Goal: Complete application form: Complete application form

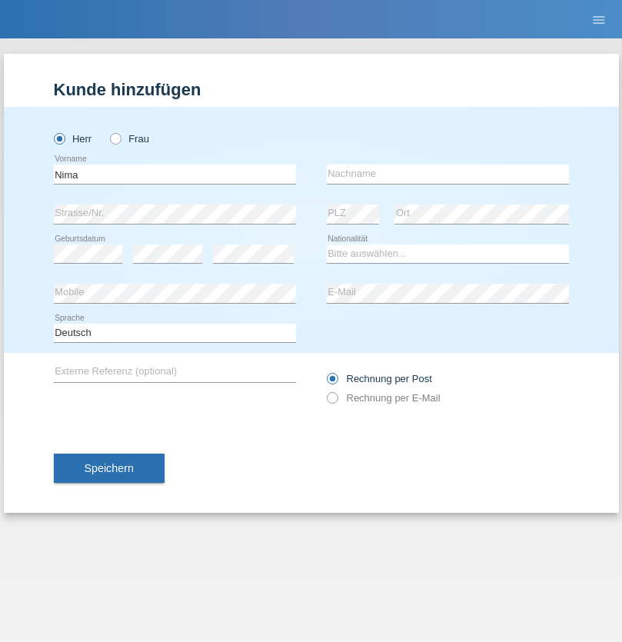
type input "Nima"
click at [447, 174] on input "text" at bounding box center [448, 174] width 242 height 19
type input "Tajay"
select select "IR"
select select "C"
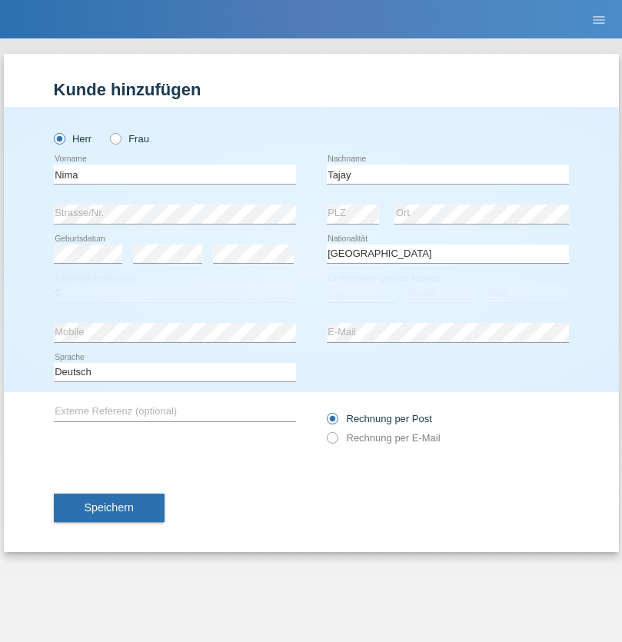
select select "26"
select select "02"
select select "1980"
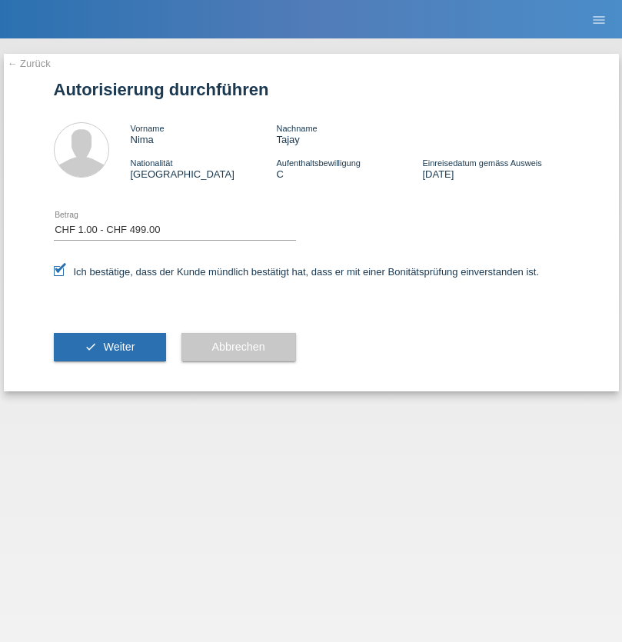
select select "1"
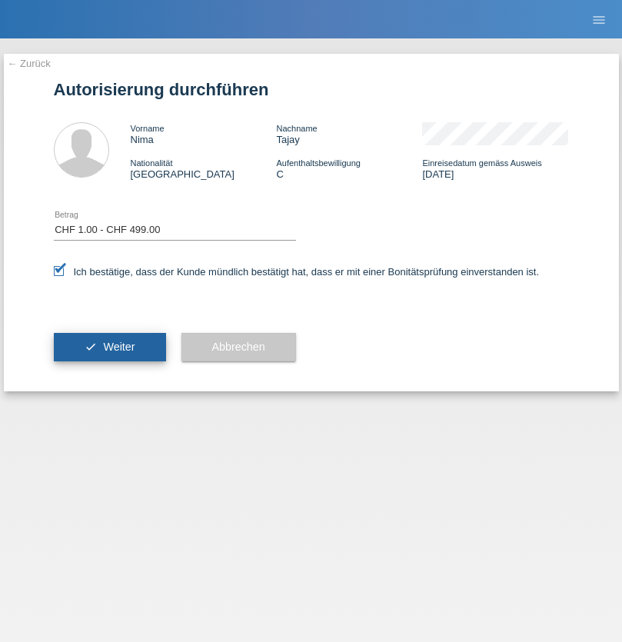
click at [109, 347] on span "Weiter" at bounding box center [119, 347] width 32 height 12
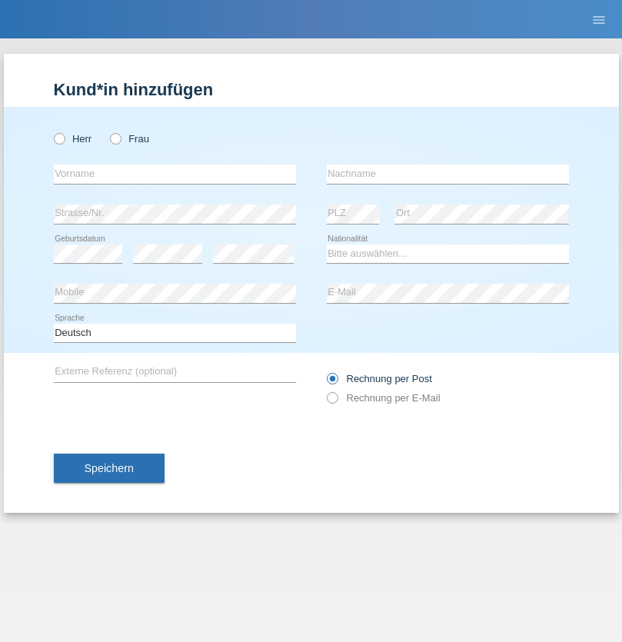
radio input "true"
click at [175, 174] on input "text" at bounding box center [175, 174] width 242 height 19
type input "[PERSON_NAME]"
click at [447, 174] on input "text" at bounding box center [448, 174] width 242 height 19
type input "Hurni"
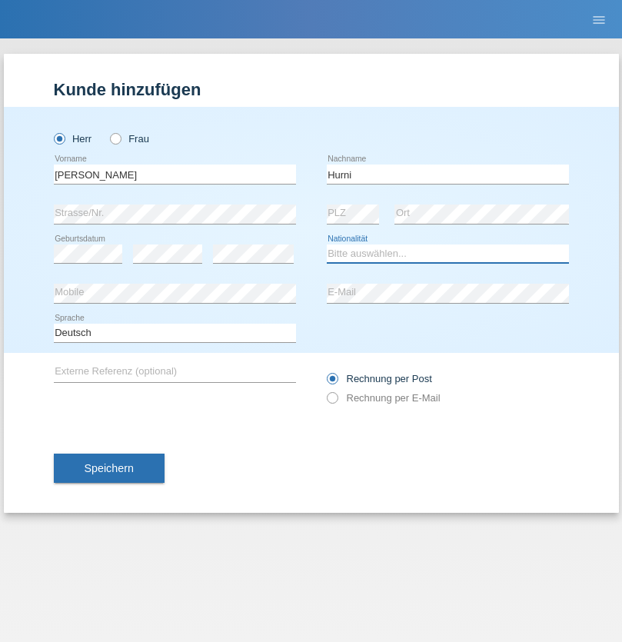
select select "CH"
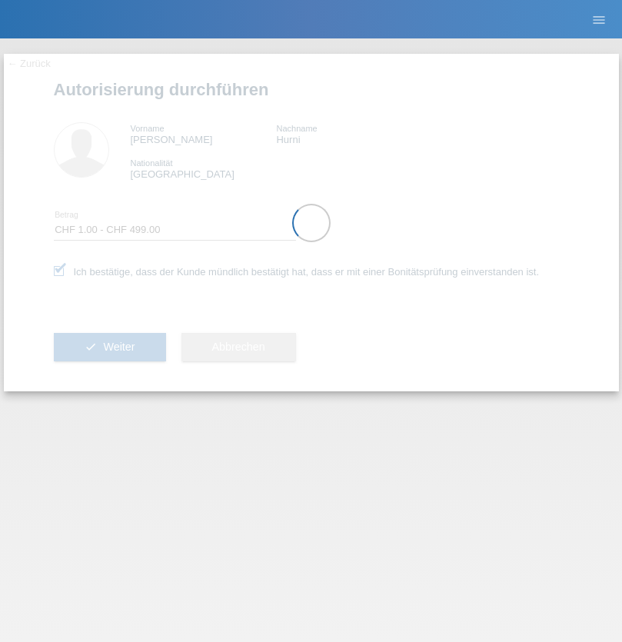
select select "1"
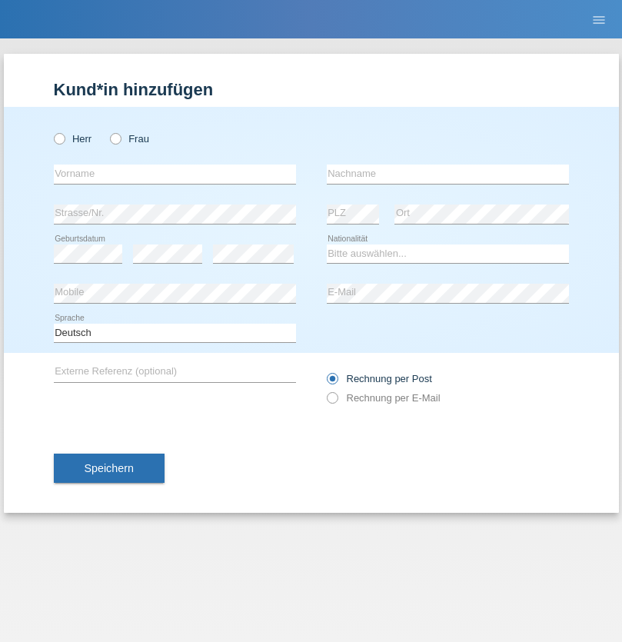
radio input "true"
select select "RS"
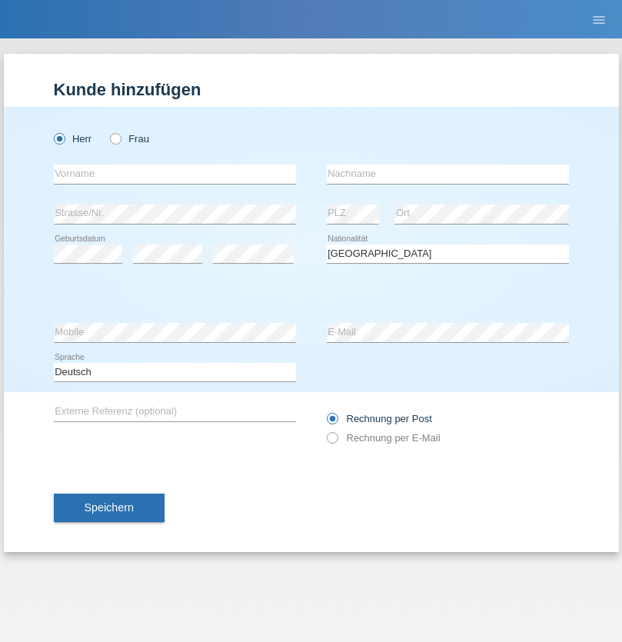
select select "C"
select select "08"
select select "10"
select select "2006"
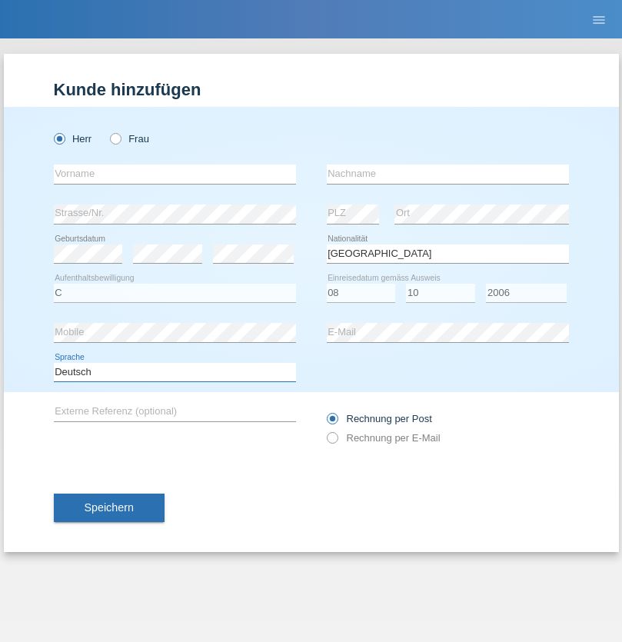
select select "en"
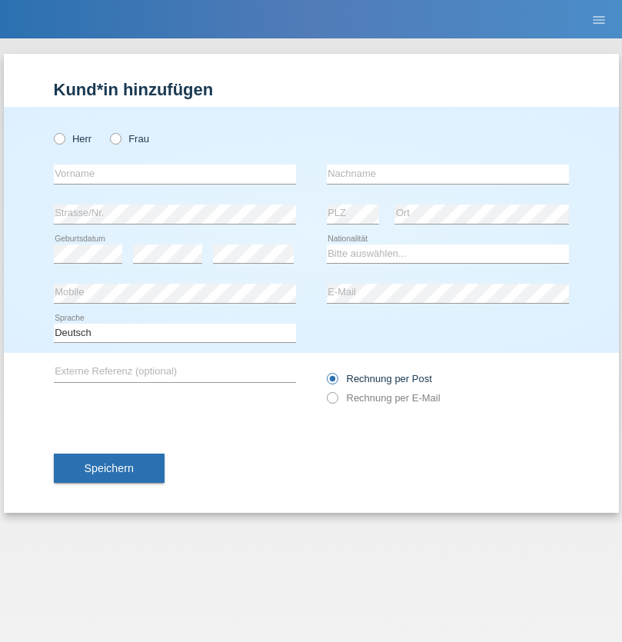
radio input "true"
click at [175, 174] on input "text" at bounding box center [175, 174] width 242 height 19
type input "Sladjan"
click at [447, 174] on input "text" at bounding box center [448, 174] width 242 height 19
type input "Pejic"
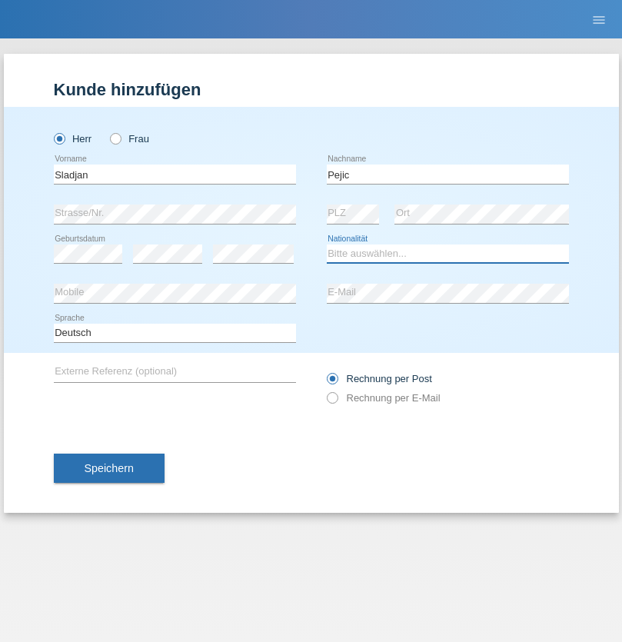
select select "CH"
radio input "true"
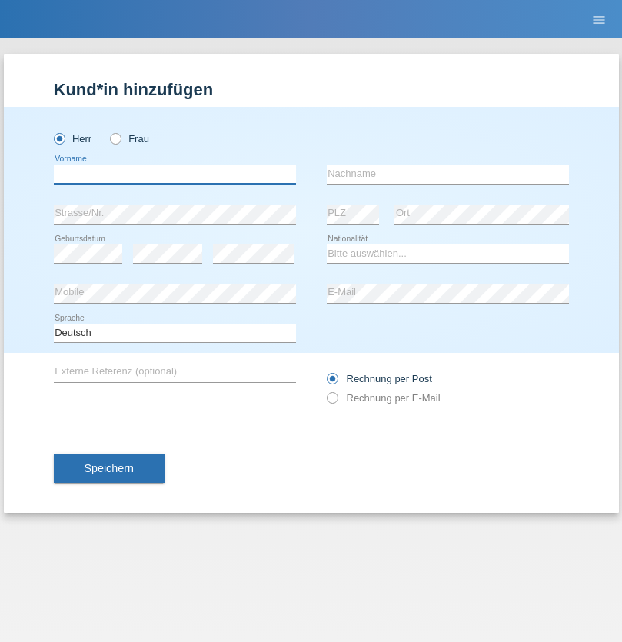
click at [175, 174] on input "text" at bounding box center [175, 174] width 242 height 19
type input "Mohammad Qais"
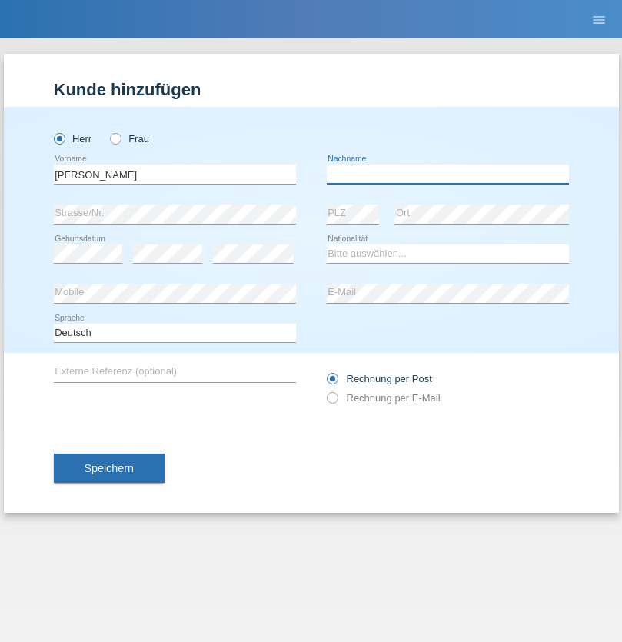
click at [447, 174] on input "text" at bounding box center [448, 174] width 242 height 19
type input "Nemani"
select select "AF"
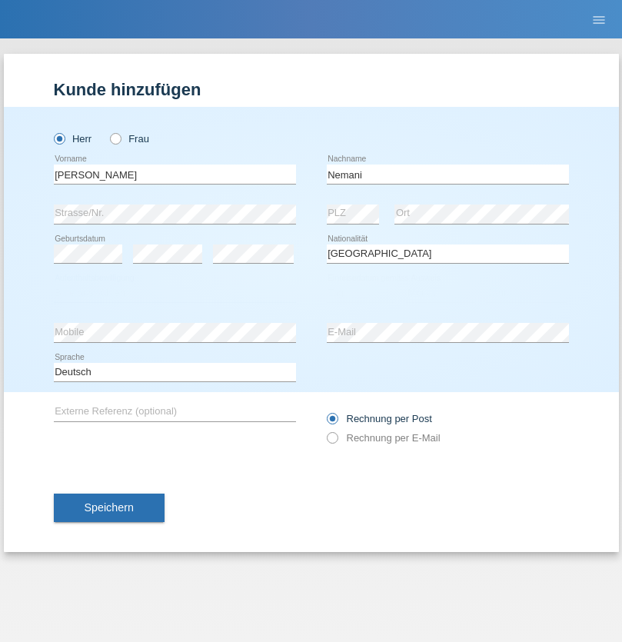
select select "C"
select select "02"
select select "01"
select select "2021"
